Goal: Task Accomplishment & Management: Complete application form

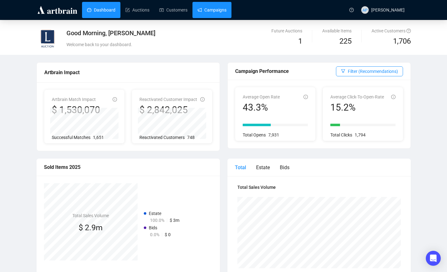
click at [207, 13] on link "Campaigns" at bounding box center [212, 10] width 29 height 16
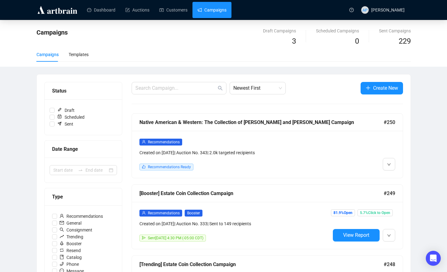
click at [297, 141] on div "Recommendations" at bounding box center [235, 142] width 191 height 7
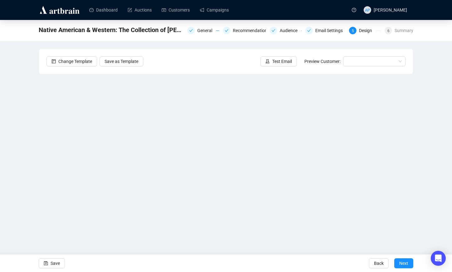
click at [3, 80] on div "Native American & Western: The Collection of [PERSON_NAME] and [PERSON_NAME] Ca…" at bounding box center [226, 131] width 452 height 223
click at [405, 266] on span "Next" at bounding box center [403, 263] width 9 height 17
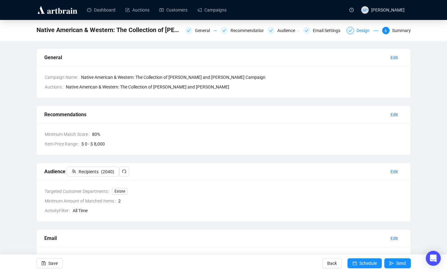
click at [363, 31] on div "Design" at bounding box center [365, 30] width 17 height 7
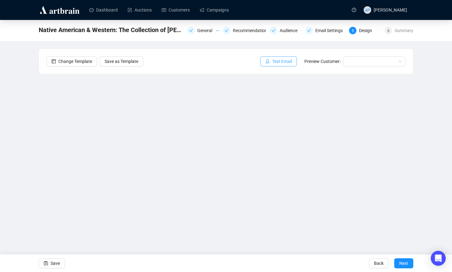
click at [285, 61] on span "Test Email" at bounding box center [282, 61] width 20 height 7
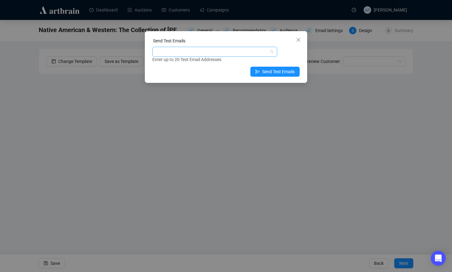
click at [183, 53] on div at bounding box center [212, 51] width 116 height 9
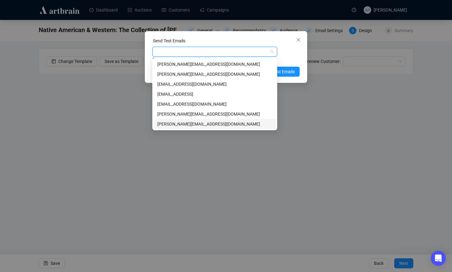
click at [202, 126] on div "[PERSON_NAME][EMAIL_ADDRESS][DOMAIN_NAME]" at bounding box center [214, 124] width 115 height 7
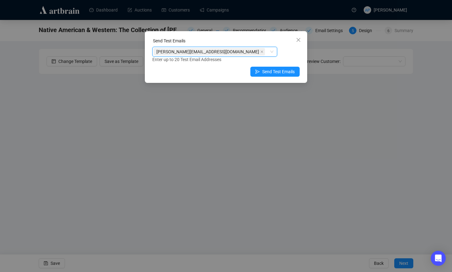
click at [282, 66] on div "Send Test Emails [PERSON_NAME][EMAIL_ADDRESS][DOMAIN_NAME] [PERSON_NAME][EMAIL_…" at bounding box center [226, 57] width 162 height 52
click at [283, 71] on span "Send Test Emails" at bounding box center [278, 71] width 32 height 7
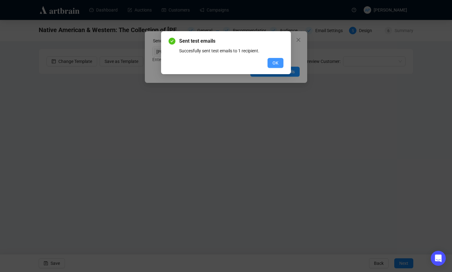
click at [276, 63] on span "OK" at bounding box center [275, 63] width 6 height 7
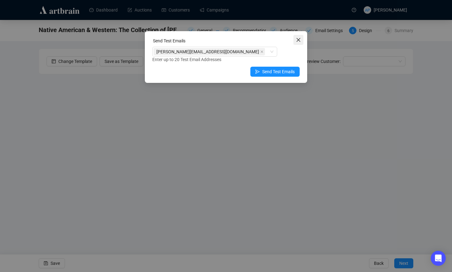
click at [299, 38] on icon "close" at bounding box center [298, 39] width 5 height 5
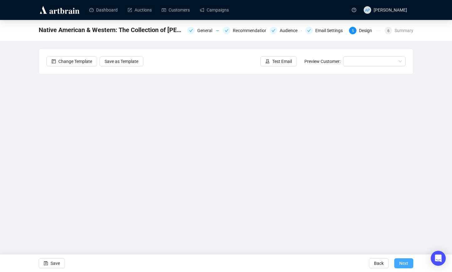
click at [396, 267] on button "Next" at bounding box center [403, 264] width 19 height 10
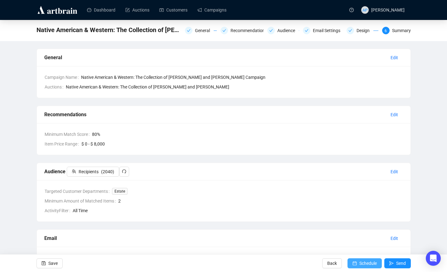
click at [363, 267] on span "Schedule" at bounding box center [368, 263] width 17 height 17
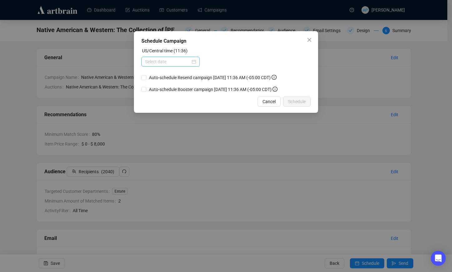
click at [198, 63] on div at bounding box center [170, 62] width 58 height 10
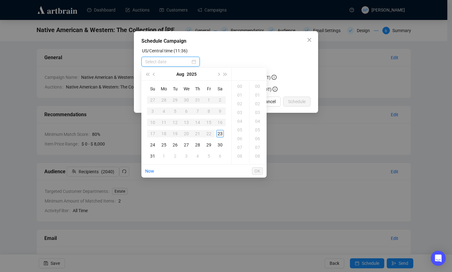
type input "[DATE] 00:00"
type input "[DATE] 13:00"
click at [239, 134] on div "14" at bounding box center [240, 136] width 15 height 9
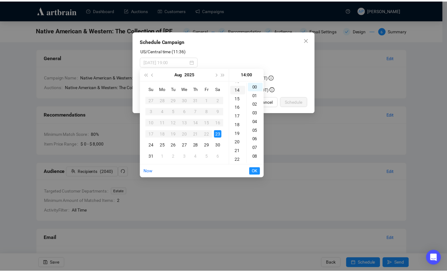
scroll to position [122, 0]
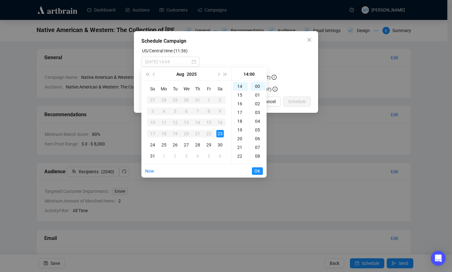
type input "[DATE] 14:00"
click at [256, 171] on span "OK" at bounding box center [257, 171] width 6 height 12
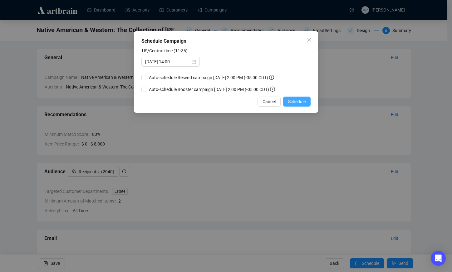
click at [298, 102] on span "Schedule" at bounding box center [296, 101] width 17 height 7
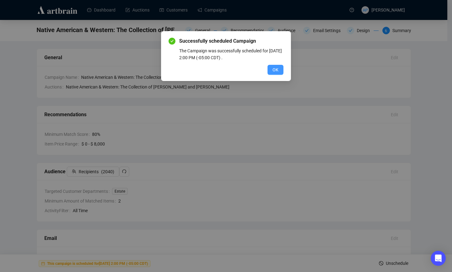
click at [281, 68] on button "OK" at bounding box center [275, 70] width 16 height 10
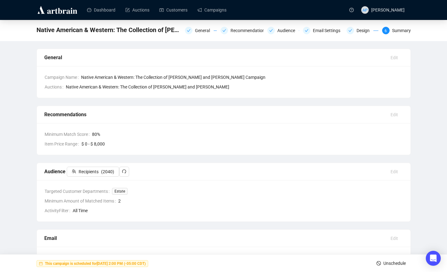
click at [1, 102] on div "Native American & Western: The Collection of [PERSON_NAME] and [PERSON_NAME] Ca…" at bounding box center [223, 204] width 447 height 368
